Goal: Check status

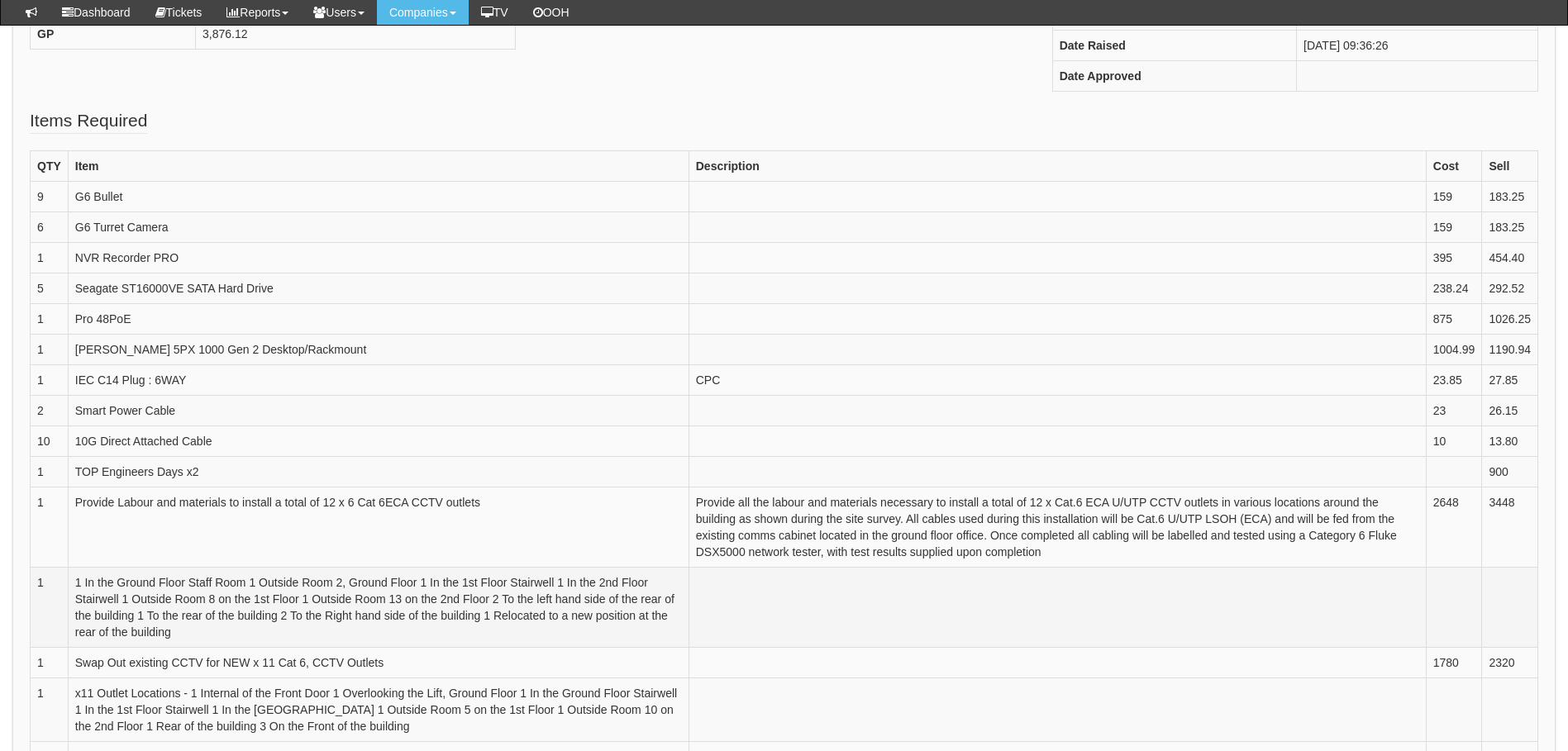
scroll to position [413, 0]
drag, startPoint x: 211, startPoint y: 380, endPoint x: 84, endPoint y: 381, distance: 127.0
click at [84, 381] on td "IEC C14 Plug : 6WAY" at bounding box center [377, 383] width 620 height 31
drag, startPoint x: 84, startPoint y: 381, endPoint x: 250, endPoint y: 417, distance: 169.9
click at [250, 417] on td "Smart Power Cable" at bounding box center [377, 413] width 620 height 31
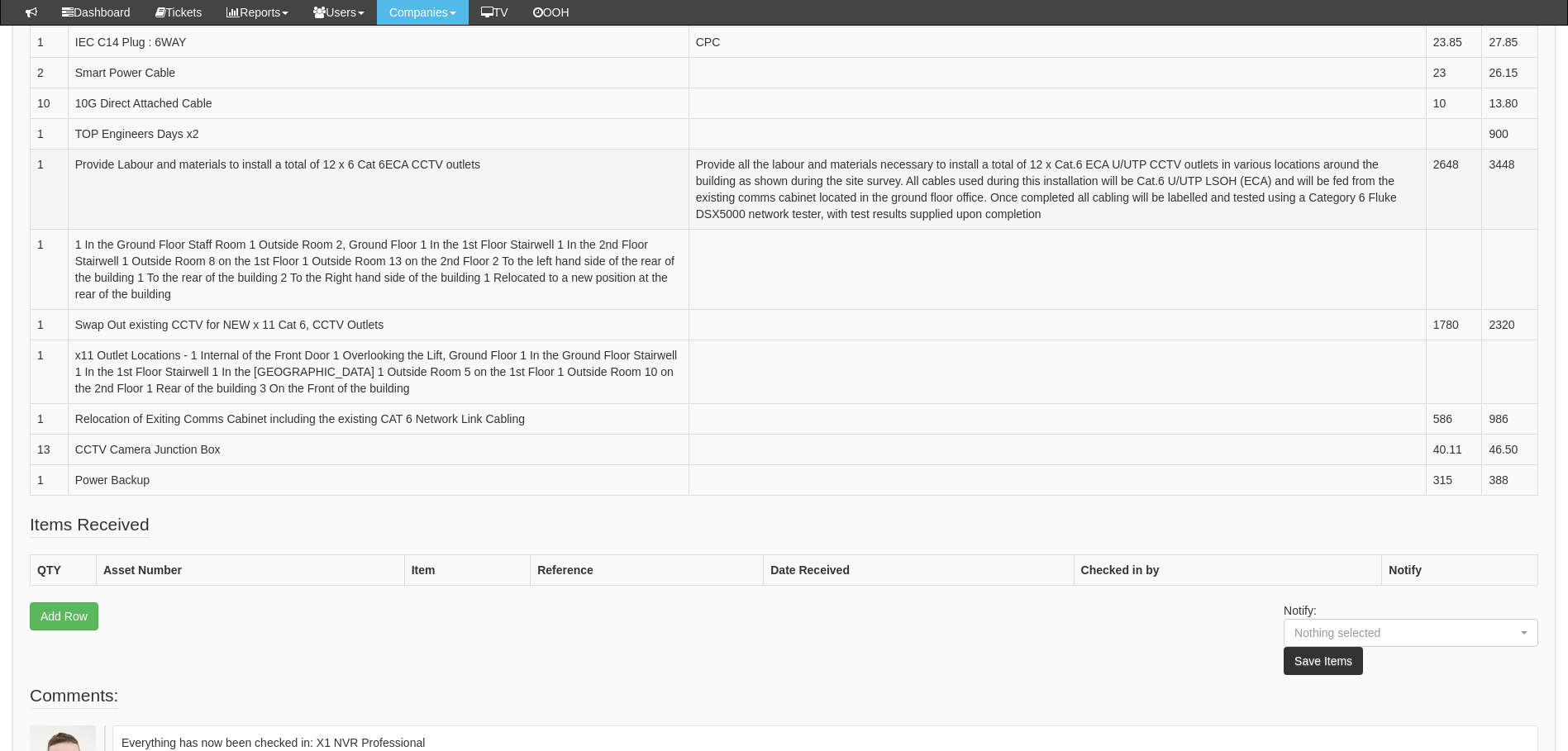
scroll to position [908, 0]
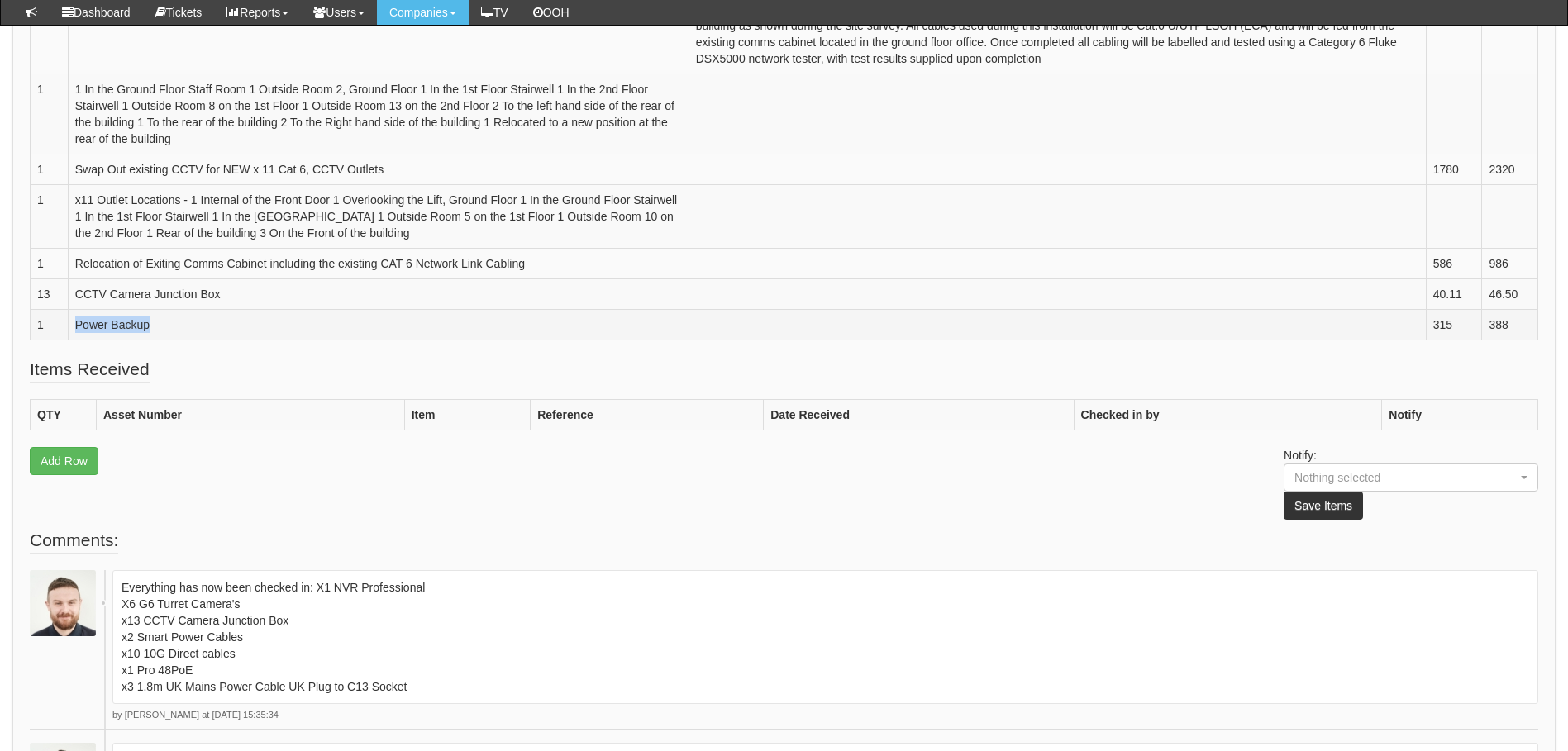
drag, startPoint x: 174, startPoint y: 326, endPoint x: 76, endPoint y: 332, distance: 98.2
click at [76, 332] on td "Power Backup" at bounding box center [377, 324] width 620 height 31
drag, startPoint x: 76, startPoint y: 332, endPoint x: 260, endPoint y: 339, distance: 184.1
click at [275, 339] on td "Power Backup" at bounding box center [377, 324] width 620 height 31
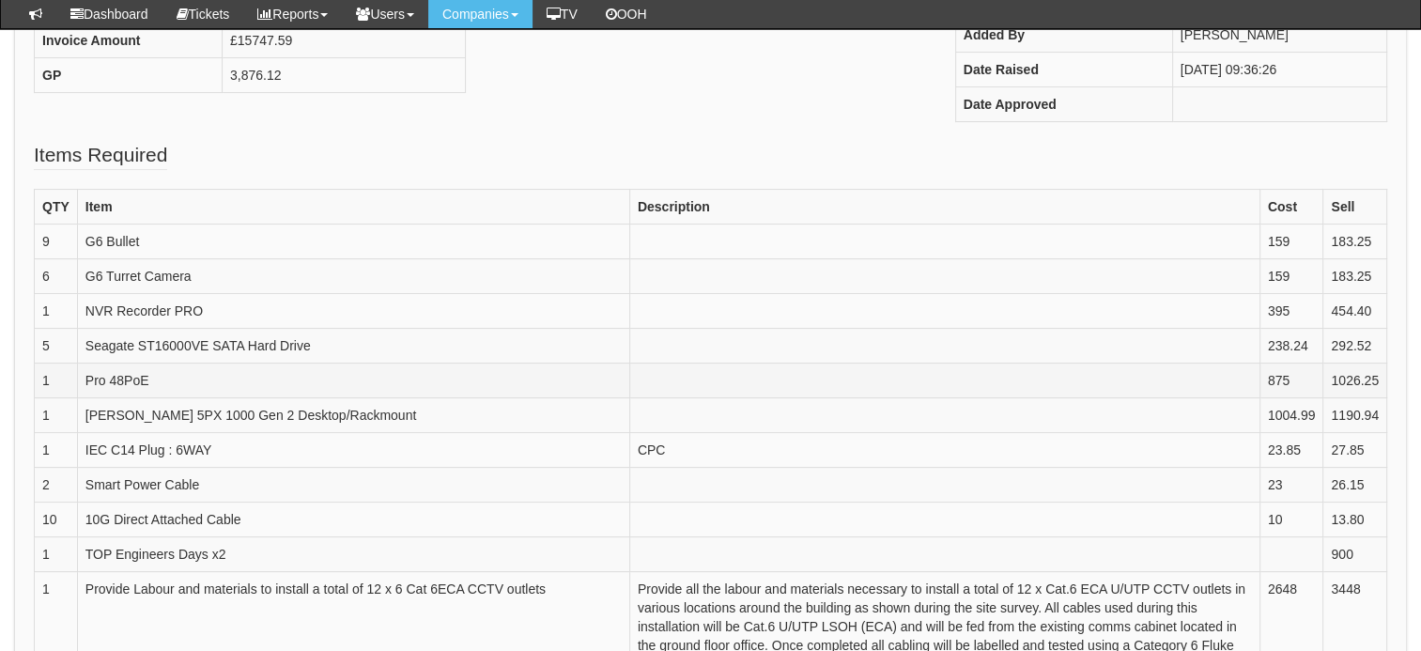
scroll to position [411, 0]
